Goal: Information Seeking & Learning: Learn about a topic

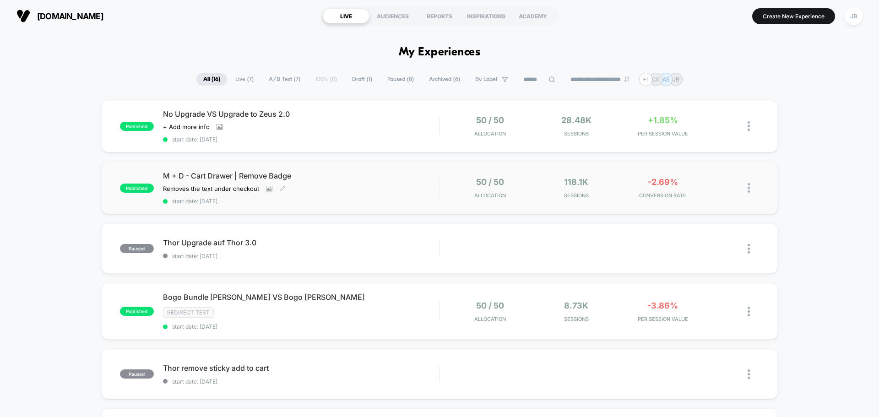
click at [345, 189] on div "Removes the text under checkout Click to view images Click to edit experience d…" at bounding box center [259, 188] width 193 height 7
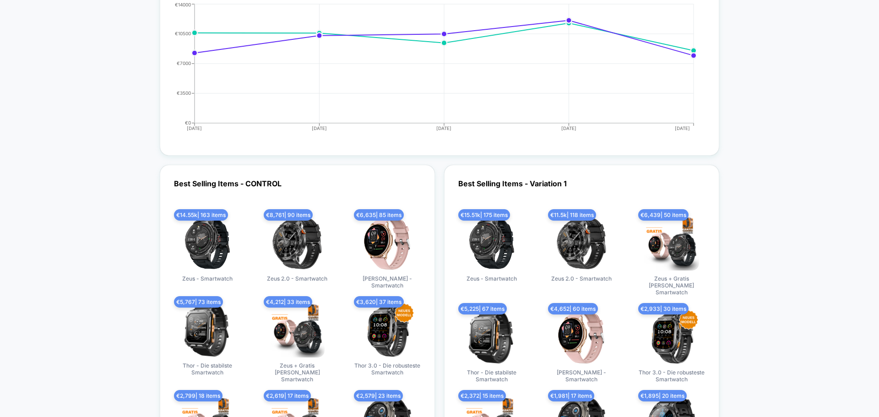
scroll to position [1236, 0]
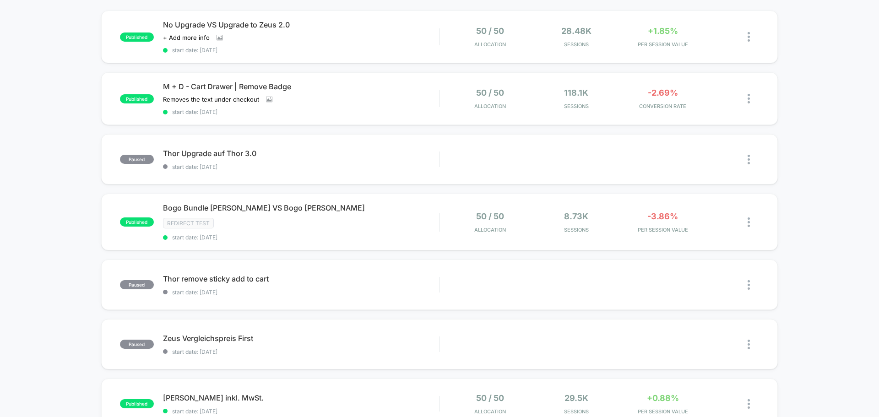
scroll to position [92, 0]
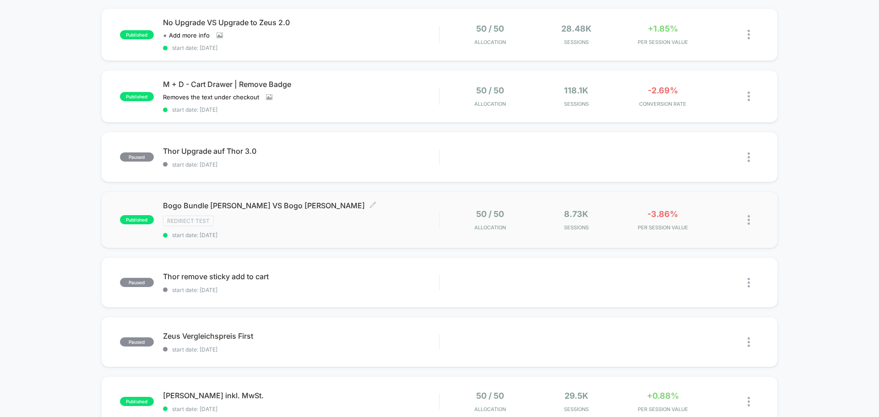
click at [375, 212] on div "Bogo Bundle [PERSON_NAME] VS Bogo [PERSON_NAME] Click to edit experience detail…" at bounding box center [301, 220] width 276 height 38
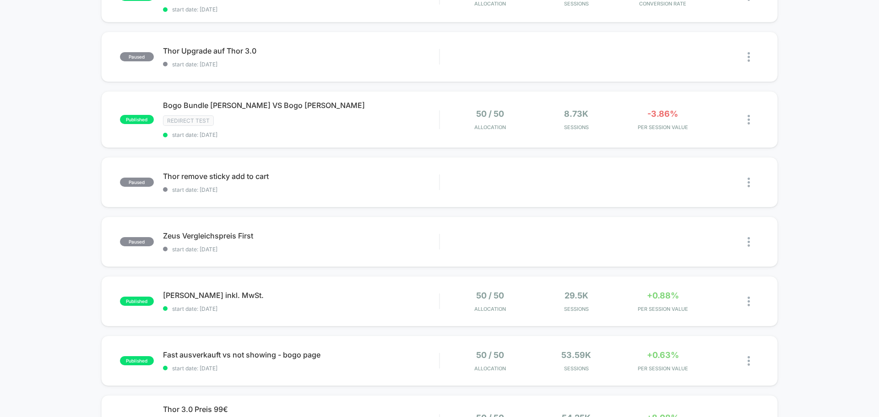
scroll to position [229, 0]
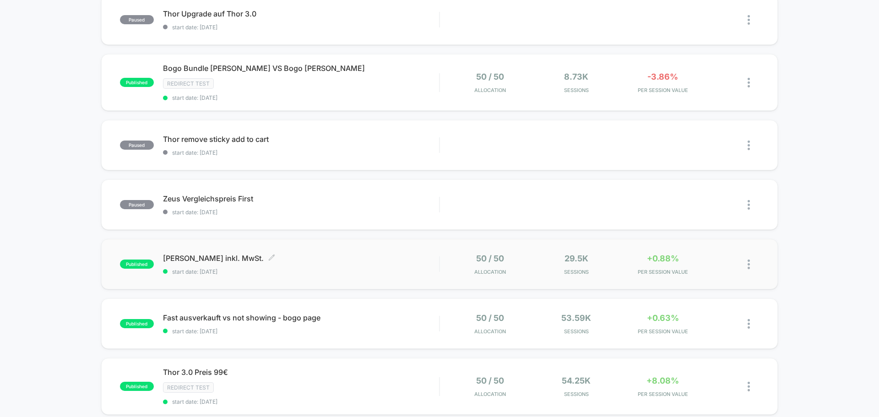
click at [357, 272] on span "start date: [DATE]" at bounding box center [301, 271] width 276 height 7
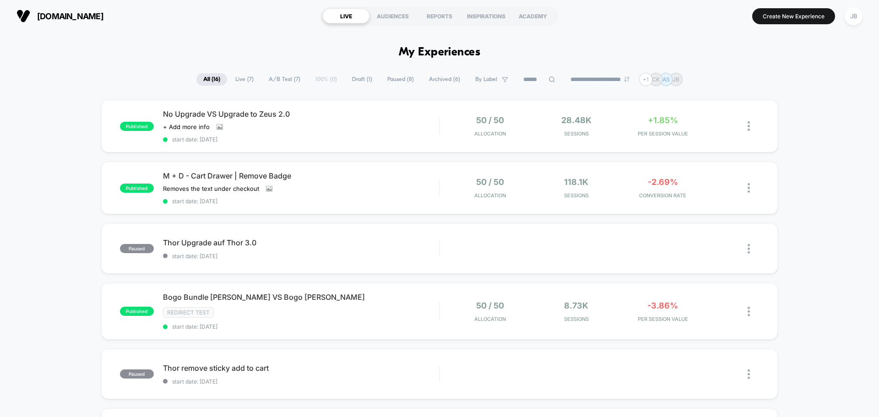
drag, startPoint x: 64, startPoint y: 303, endPoint x: 87, endPoint y: 174, distance: 130.7
